Goal: Information Seeking & Learning: Learn about a topic

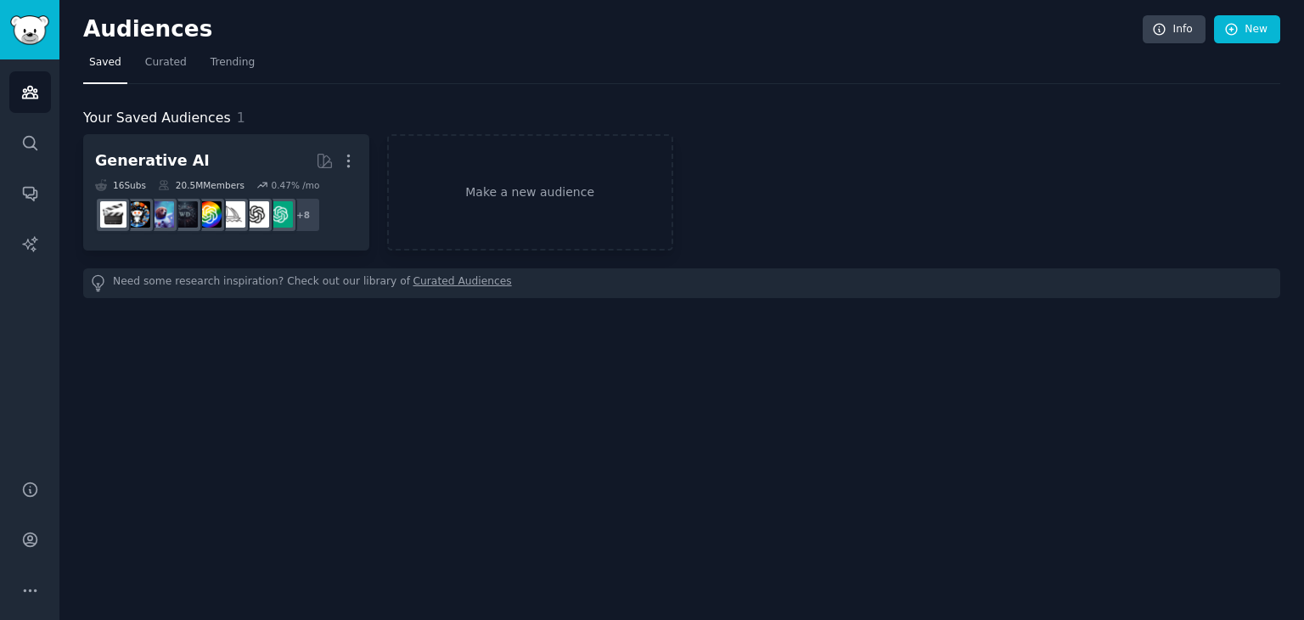
click at [347, 363] on div "Audiences Info New Saved Curated Trending Your Saved Audiences 1 Generative AI …" at bounding box center [681, 310] width 1245 height 620
click at [215, 66] on span "Trending" at bounding box center [233, 62] width 44 height 15
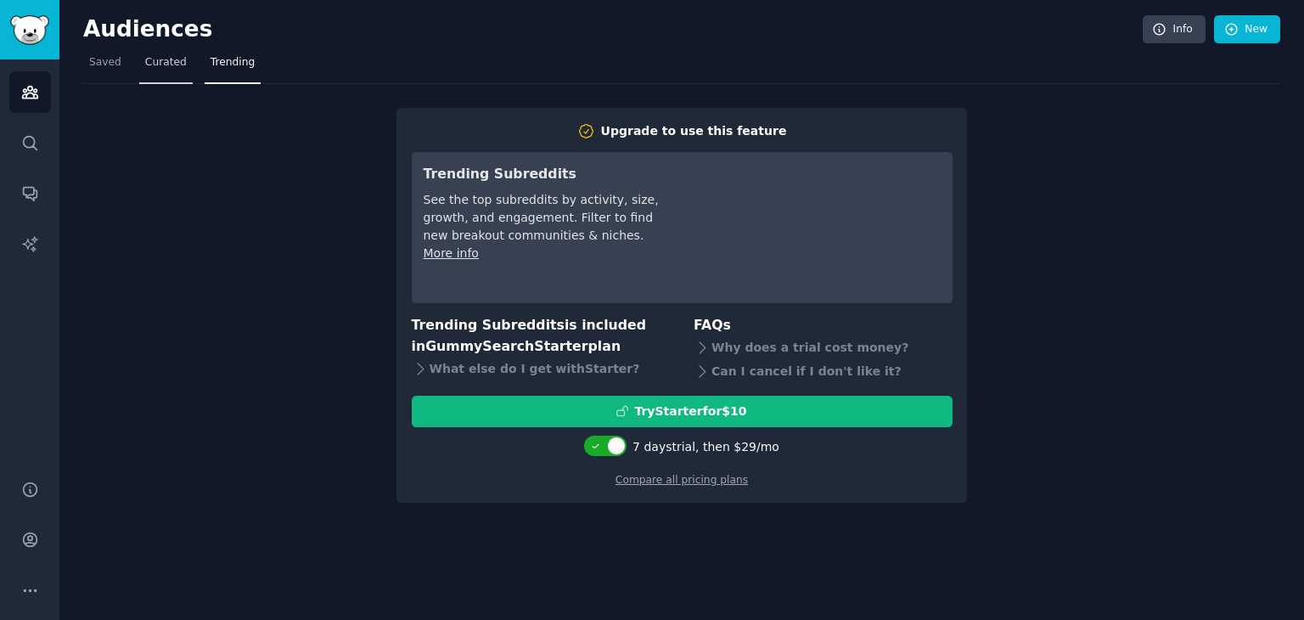
click at [175, 69] on span "Curated" at bounding box center [166, 62] width 42 height 15
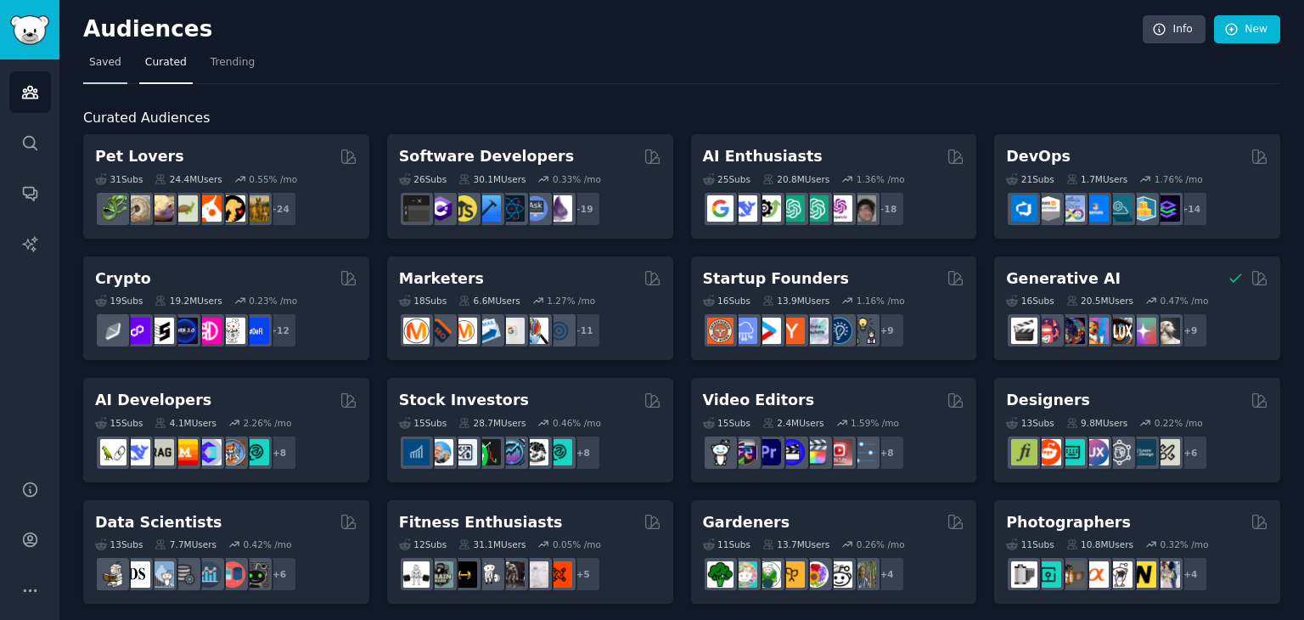
click at [101, 60] on span "Saved" at bounding box center [105, 62] width 32 height 15
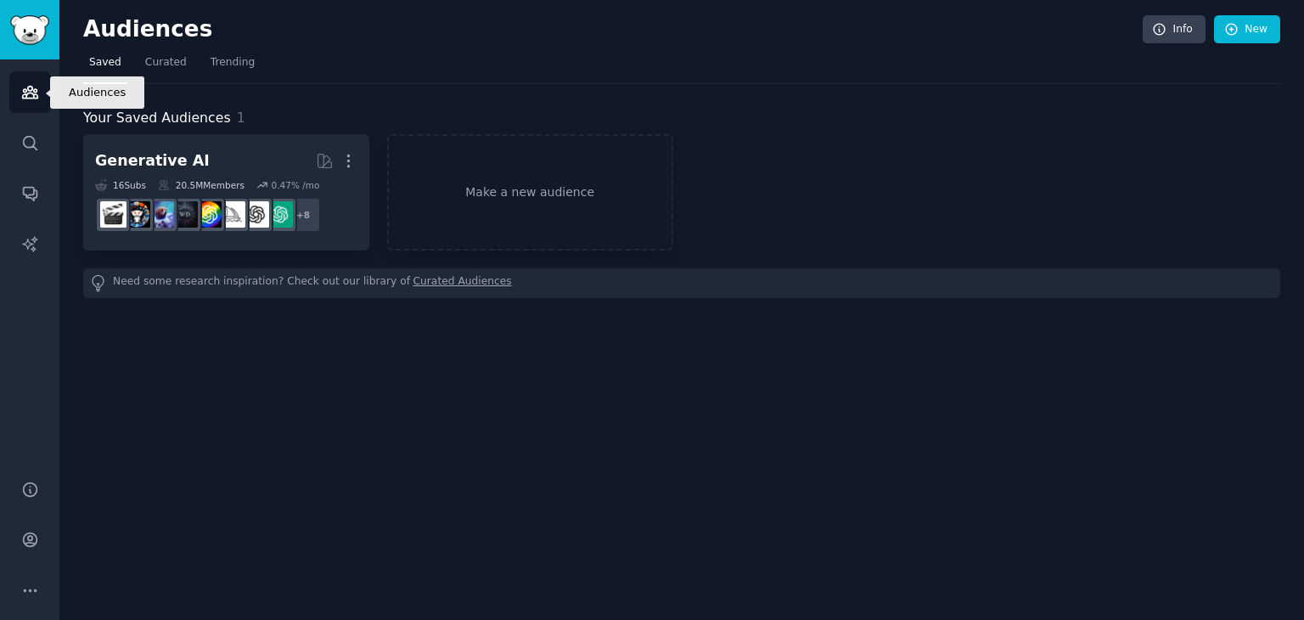
click at [29, 98] on icon "Sidebar" at bounding box center [29, 93] width 15 height 12
click at [494, 194] on link "Make a new audience" at bounding box center [530, 192] width 286 height 116
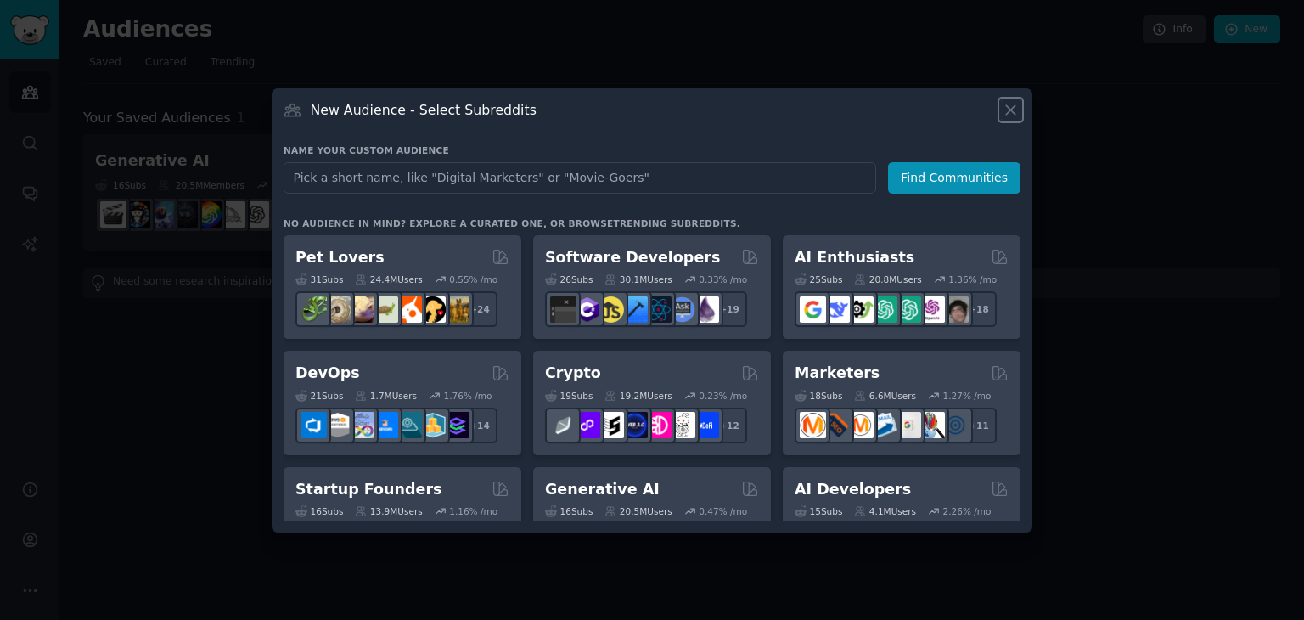
click at [1008, 109] on icon at bounding box center [1011, 110] width 18 height 18
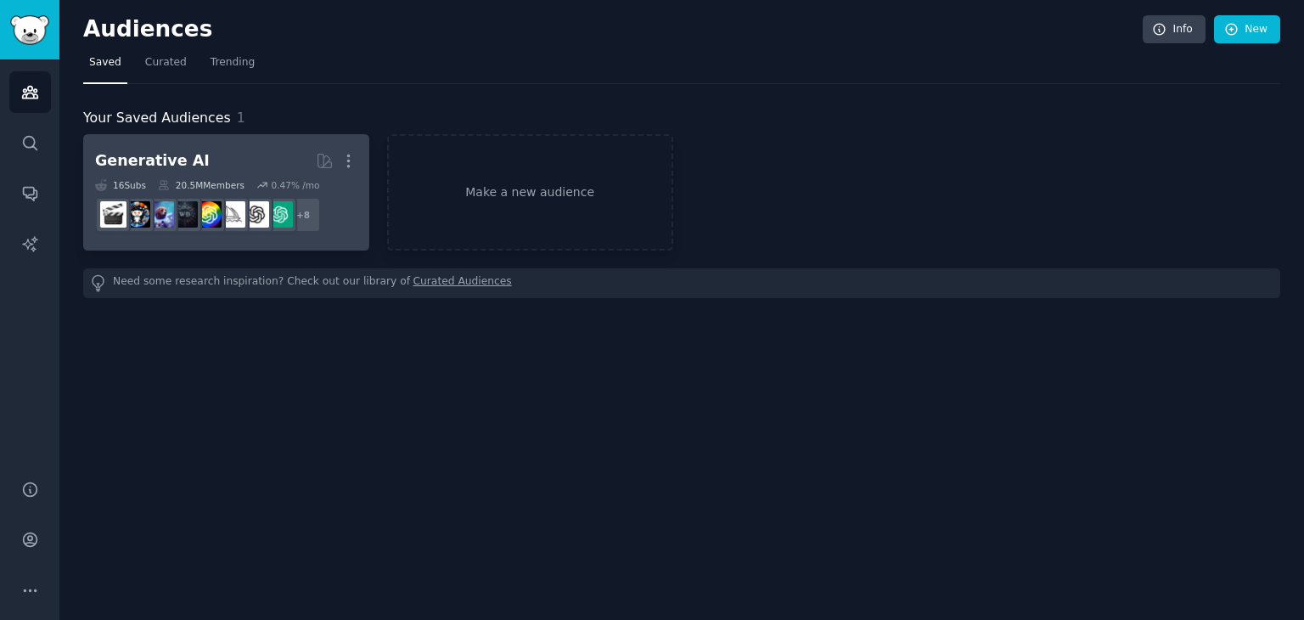
click at [173, 164] on div "Generative AI" at bounding box center [152, 160] width 115 height 21
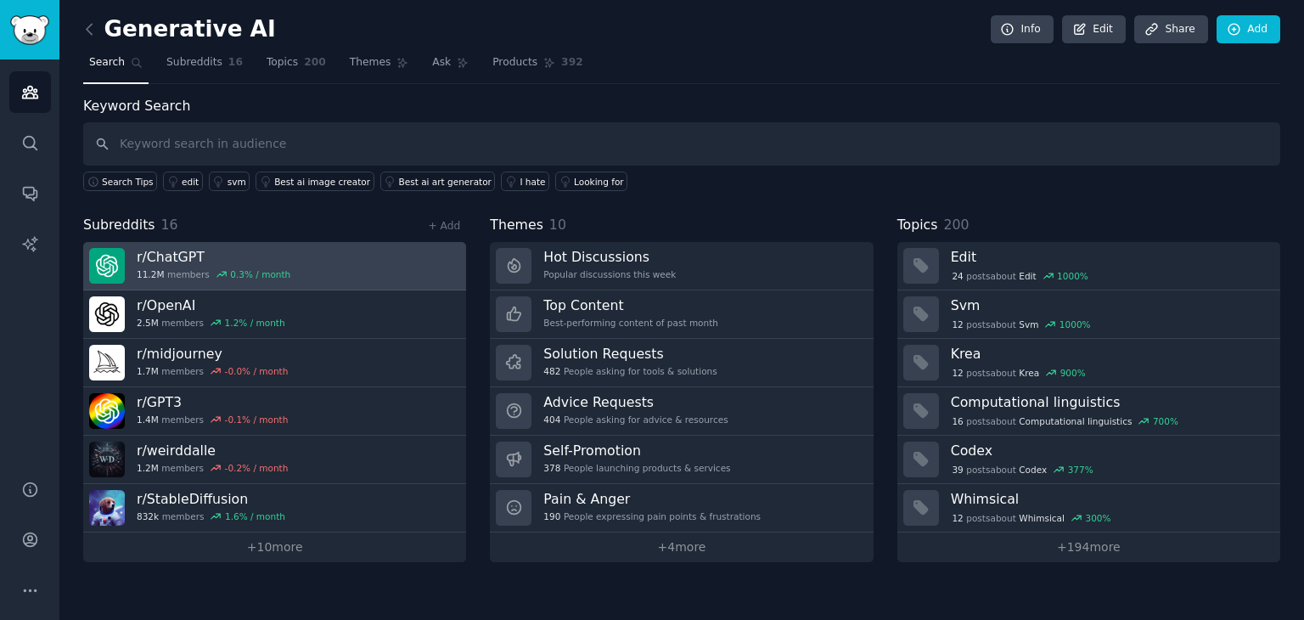
click at [357, 256] on link "r/ ChatGPT 11.2M members 0.3 % / month" at bounding box center [274, 266] width 383 height 48
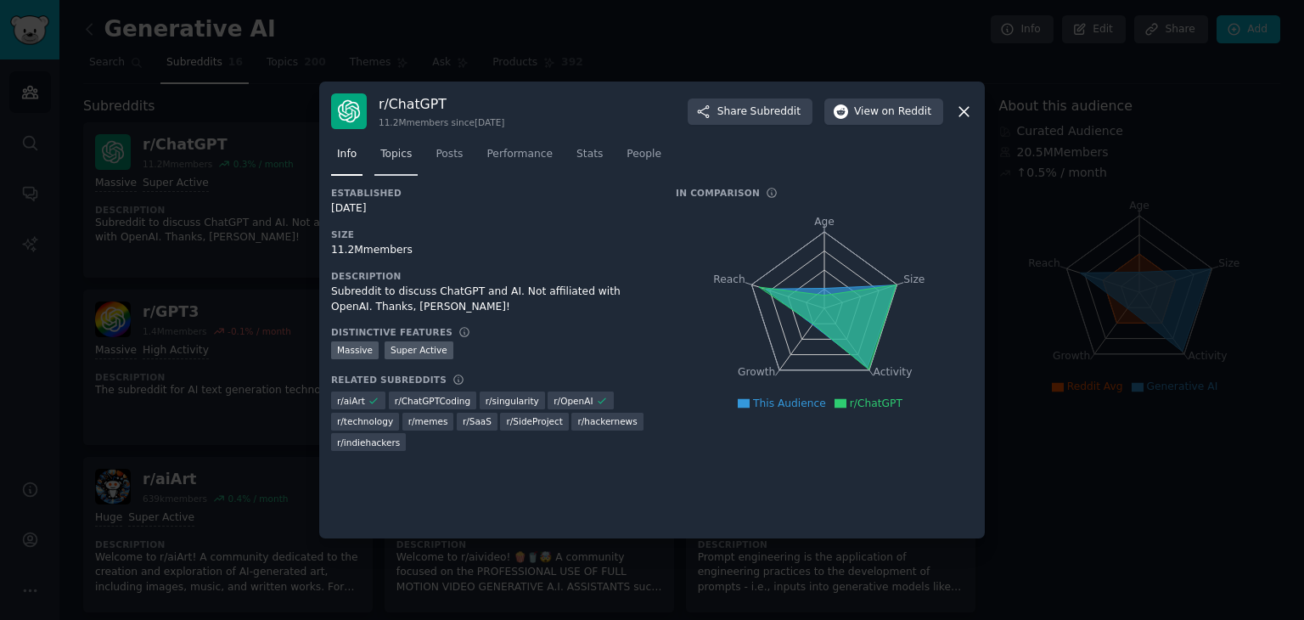
click at [396, 153] on span "Topics" at bounding box center [395, 154] width 31 height 15
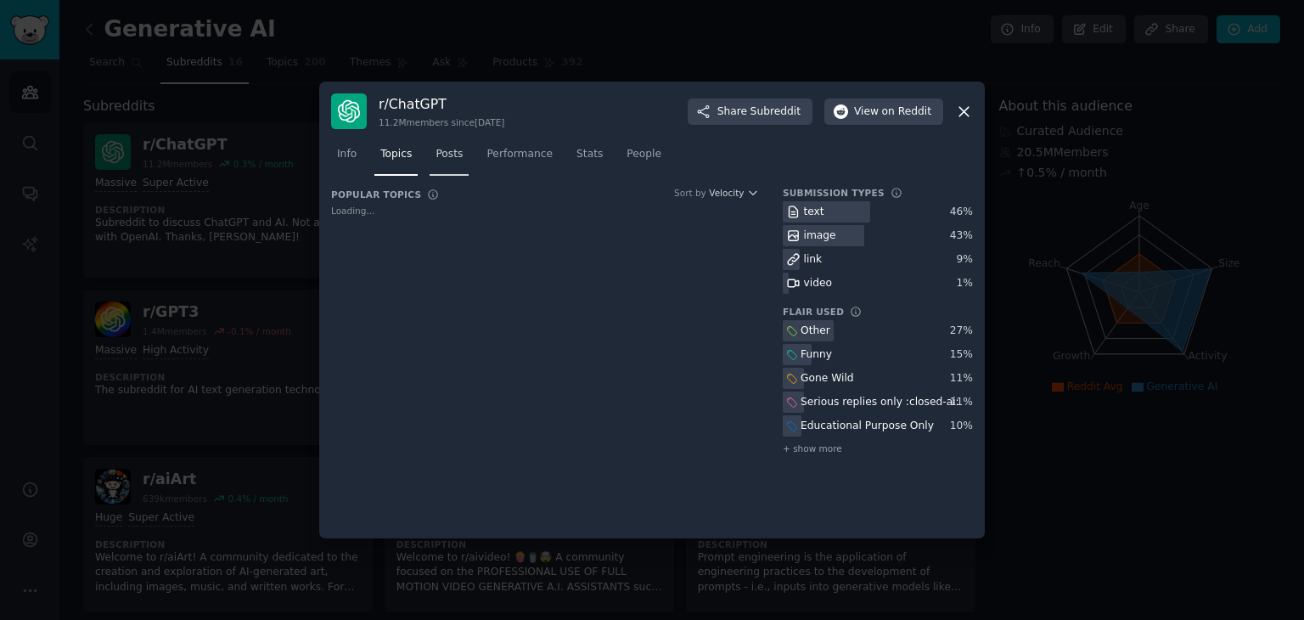
click at [445, 155] on span "Posts" at bounding box center [449, 154] width 27 height 15
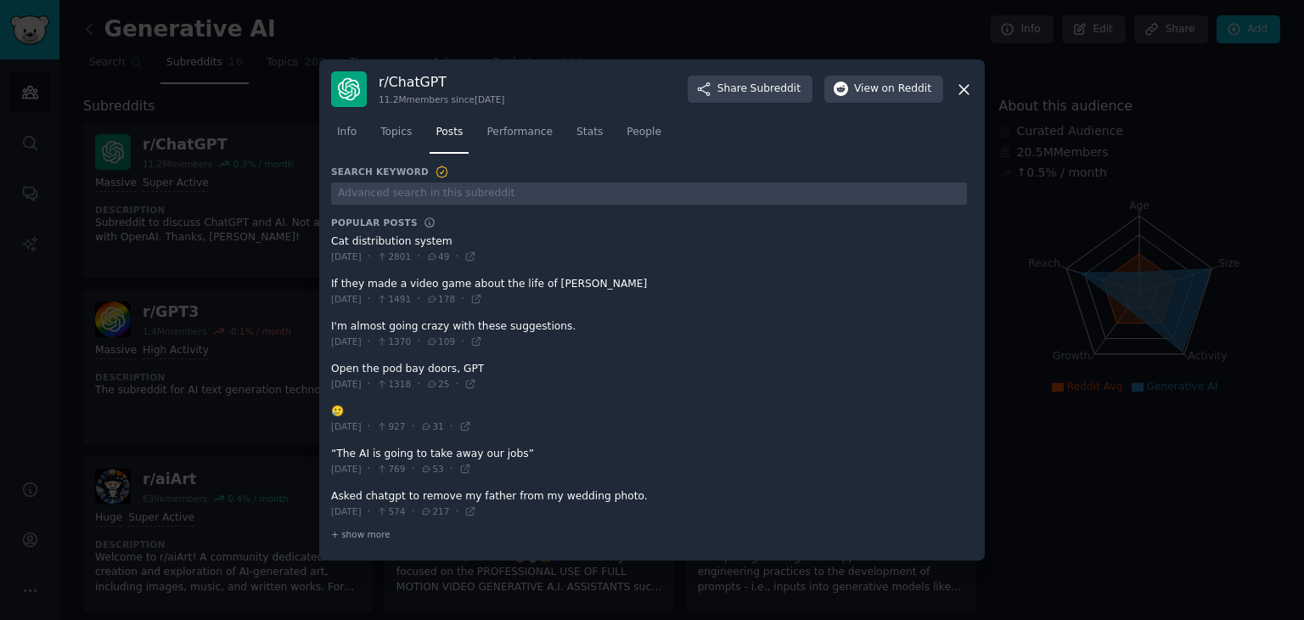
click at [788, 248] on span at bounding box center [649, 249] width 636 height 42
